Goal: Find specific page/section

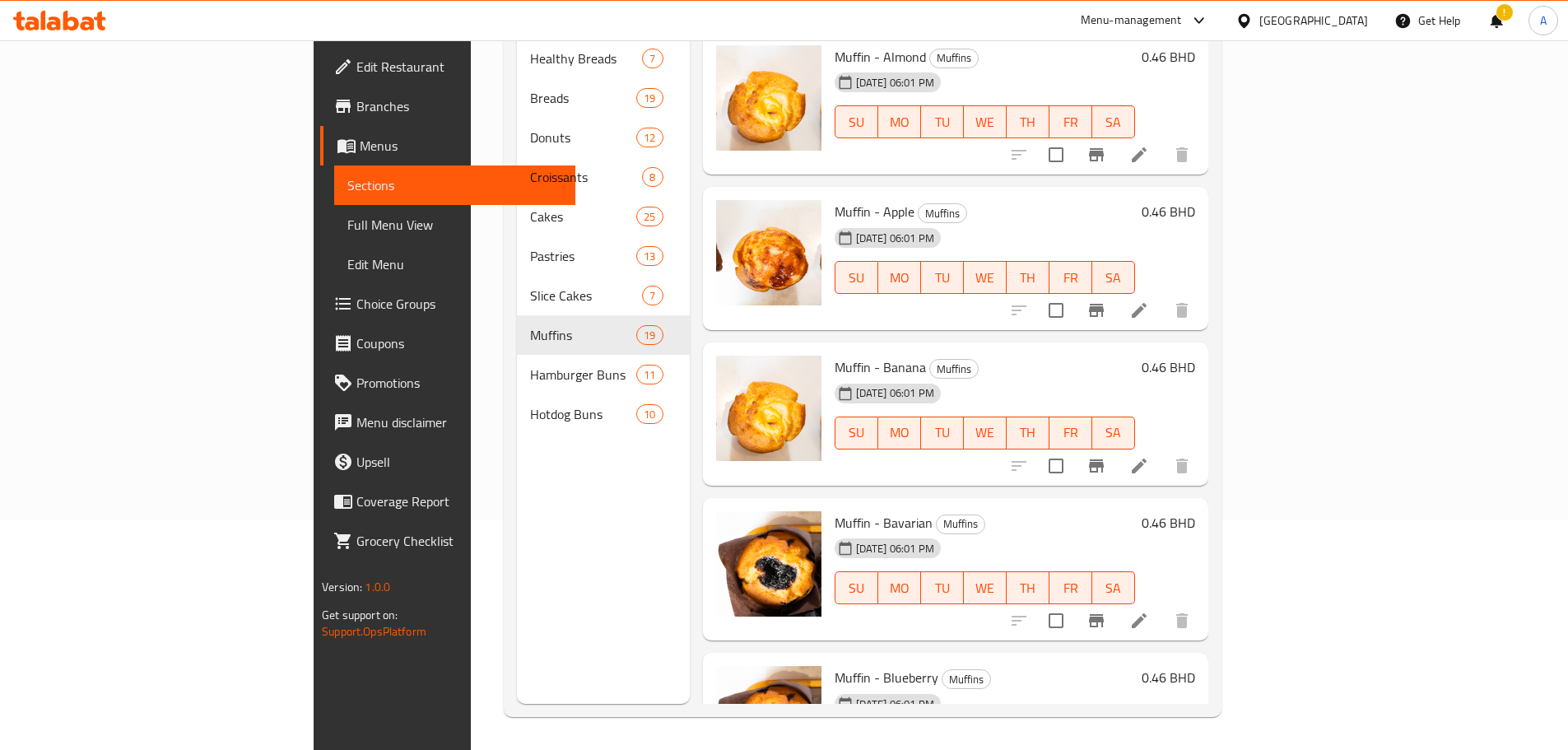
scroll to position [82, 0]
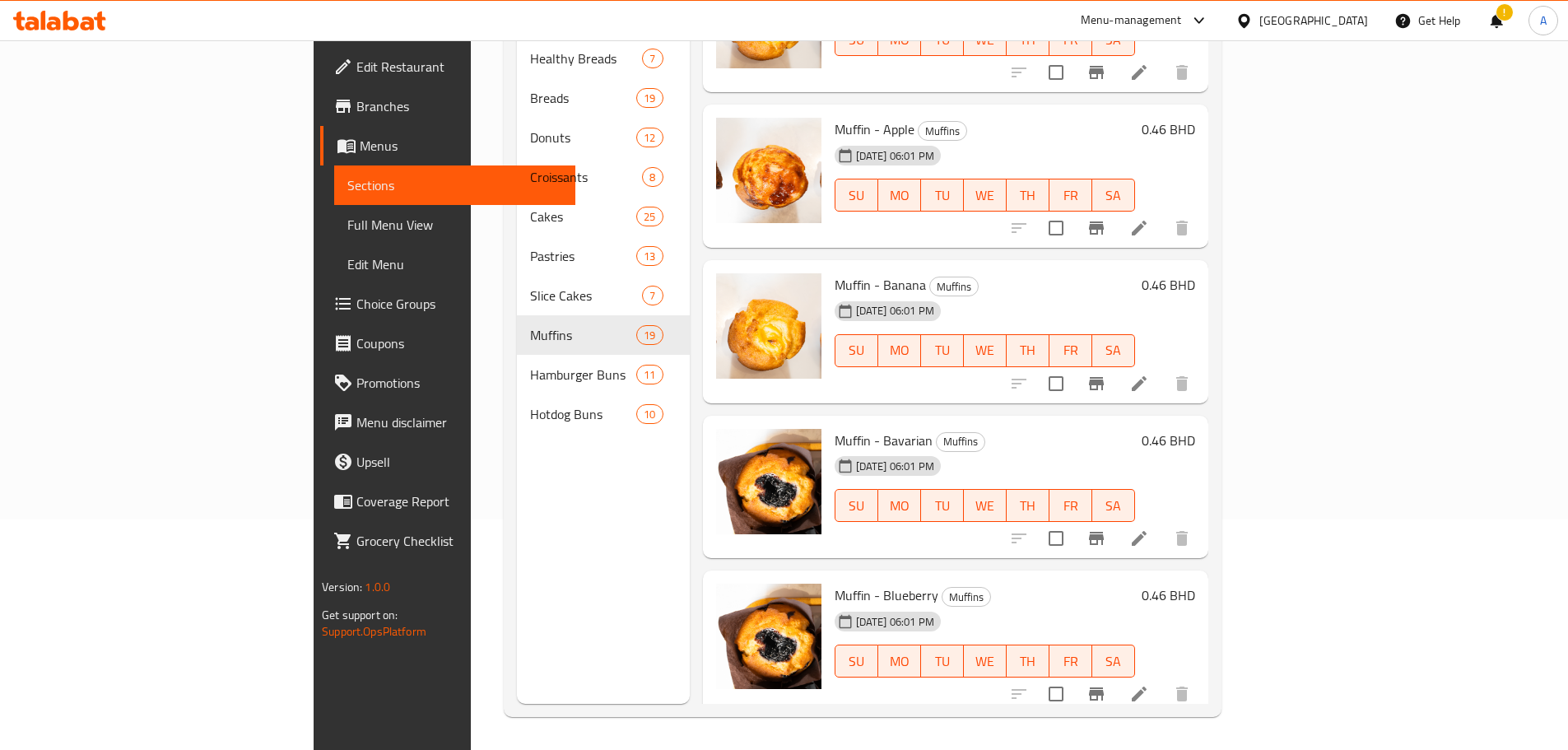
click at [1209, 18] on icon at bounding box center [1198, 20] width 19 height 19
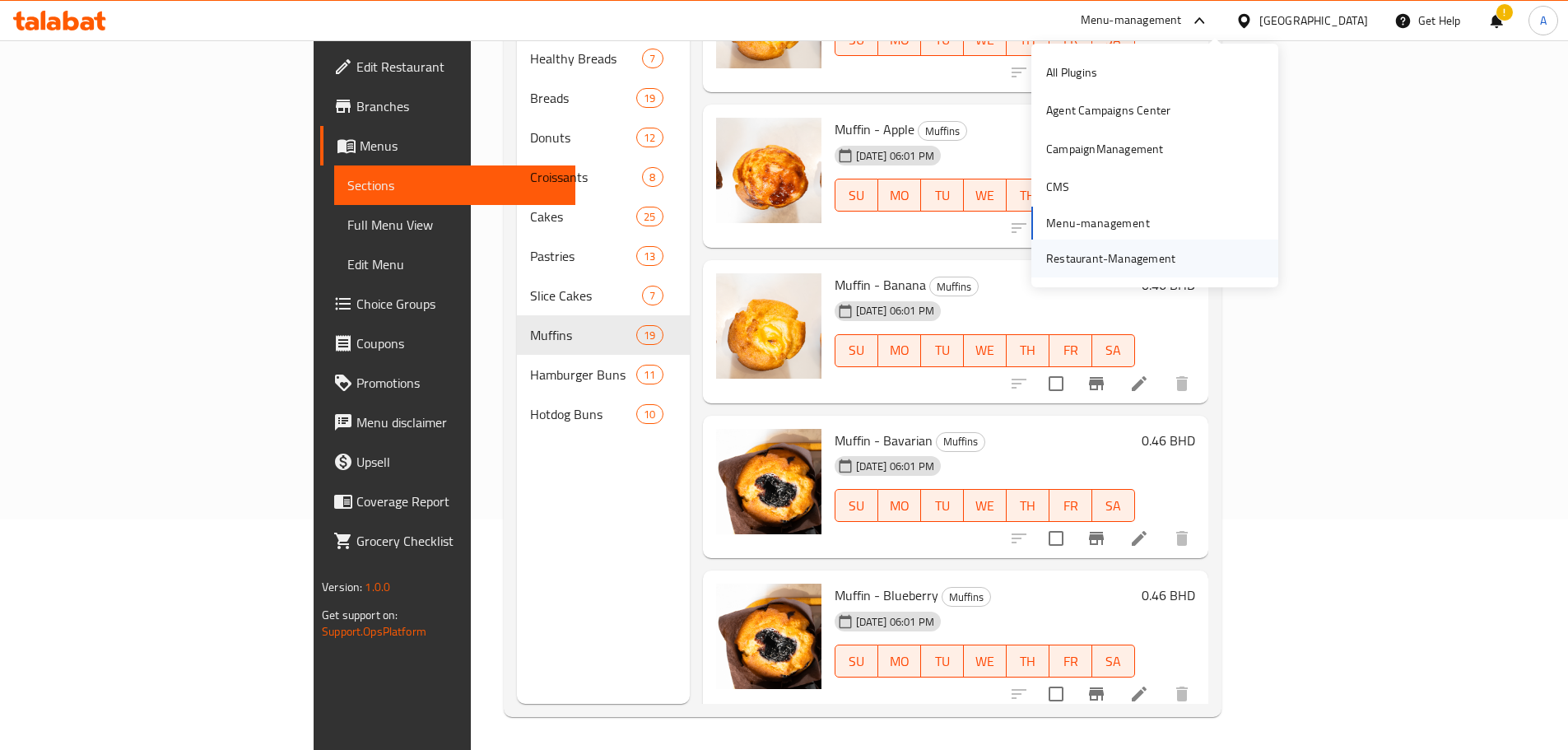
click at [1079, 258] on div "Restaurant-Management" at bounding box center [1110, 258] width 129 height 18
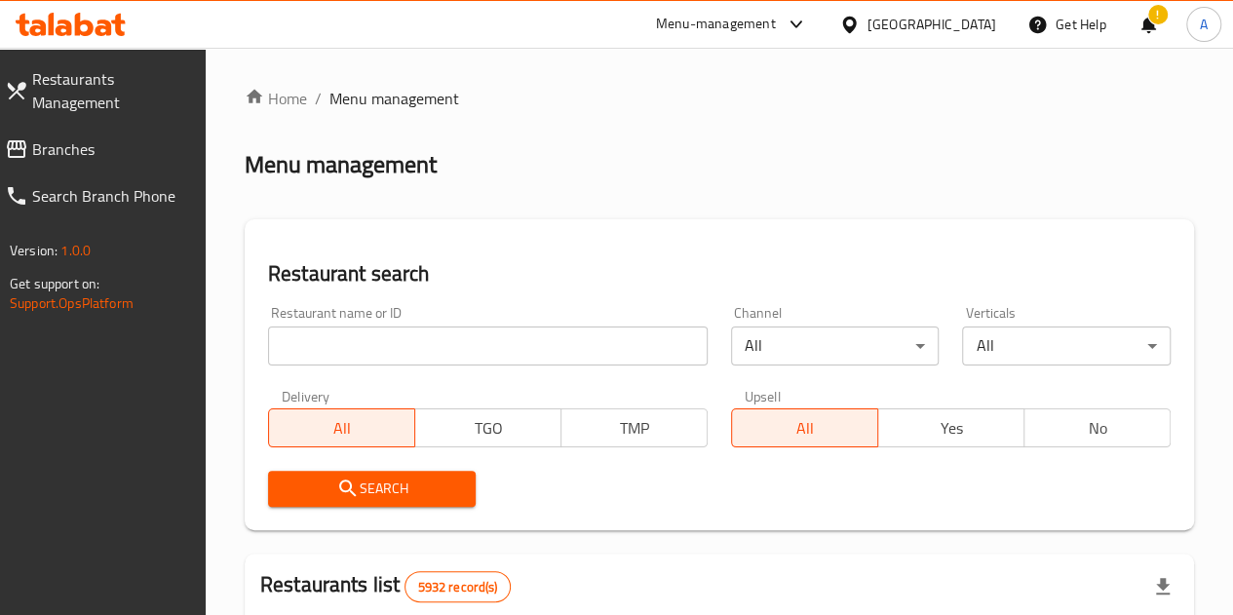
click at [808, 18] on icon at bounding box center [796, 24] width 23 height 23
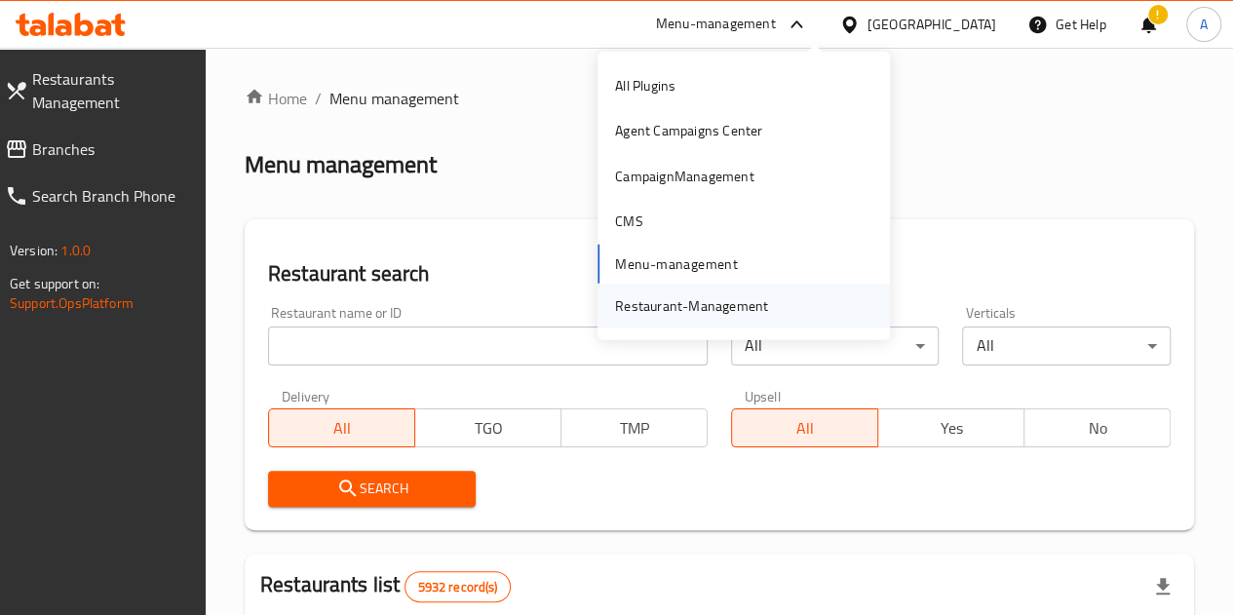
click at [728, 305] on div "Restaurant-Management" at bounding box center [691, 304] width 153 height 21
